Goal: Task Accomplishment & Management: Manage account settings

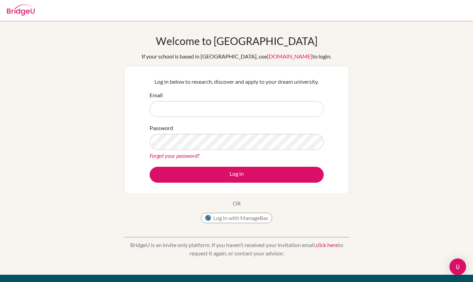
click at [218, 112] on input "Email" at bounding box center [237, 109] width 174 height 16
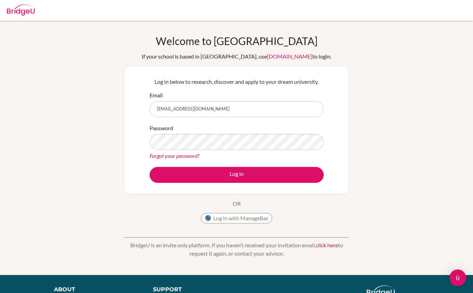
type input "[EMAIL_ADDRESS][DOMAIN_NAME]"
click at [237, 175] on button "Log in" at bounding box center [237, 175] width 174 height 16
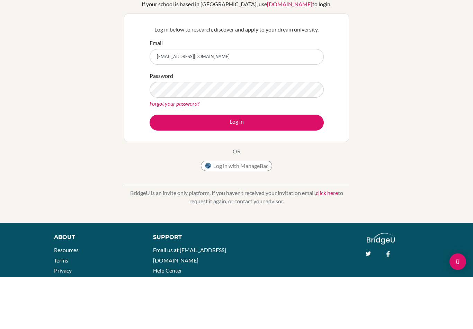
click at [1, 72] on div "Welcome to BridgeU If your school is based in China, use app.bridge-u.com.cn to…" at bounding box center [236, 148] width 473 height 227
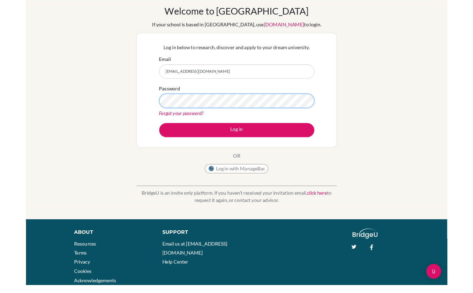
scroll to position [65, 0]
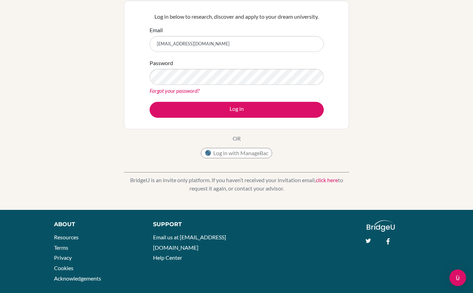
click at [253, 107] on button "Log in" at bounding box center [237, 110] width 174 height 16
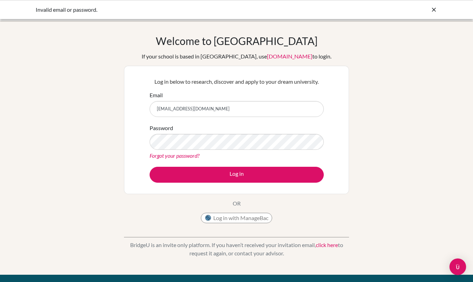
click at [437, 10] on icon at bounding box center [434, 9] width 7 height 7
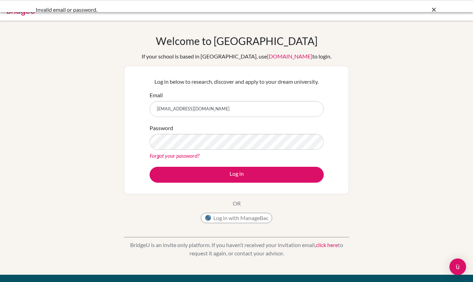
click at [437, 6] on icon at bounding box center [434, 9] width 7 height 7
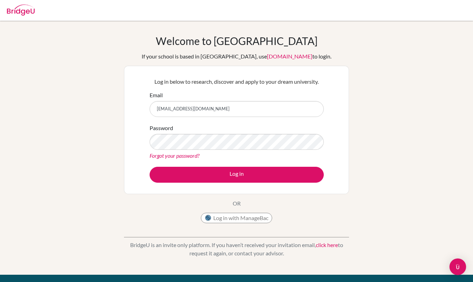
click at [192, 157] on link "Forgot your password?" at bounding box center [175, 155] width 50 height 7
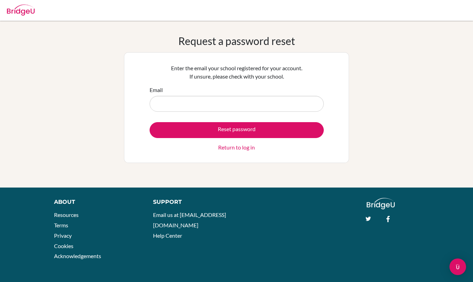
click at [218, 99] on input "Email" at bounding box center [237, 104] width 174 height 16
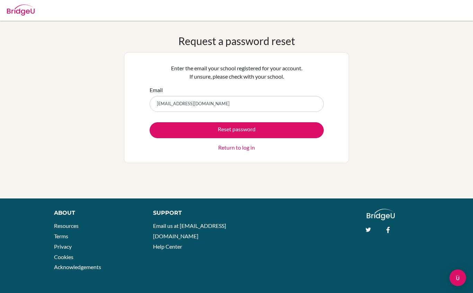
type input "[EMAIL_ADDRESS][DOMAIN_NAME]"
click at [237, 130] on button "Reset password" at bounding box center [237, 130] width 174 height 16
